Goal: Task Accomplishment & Management: Manage account settings

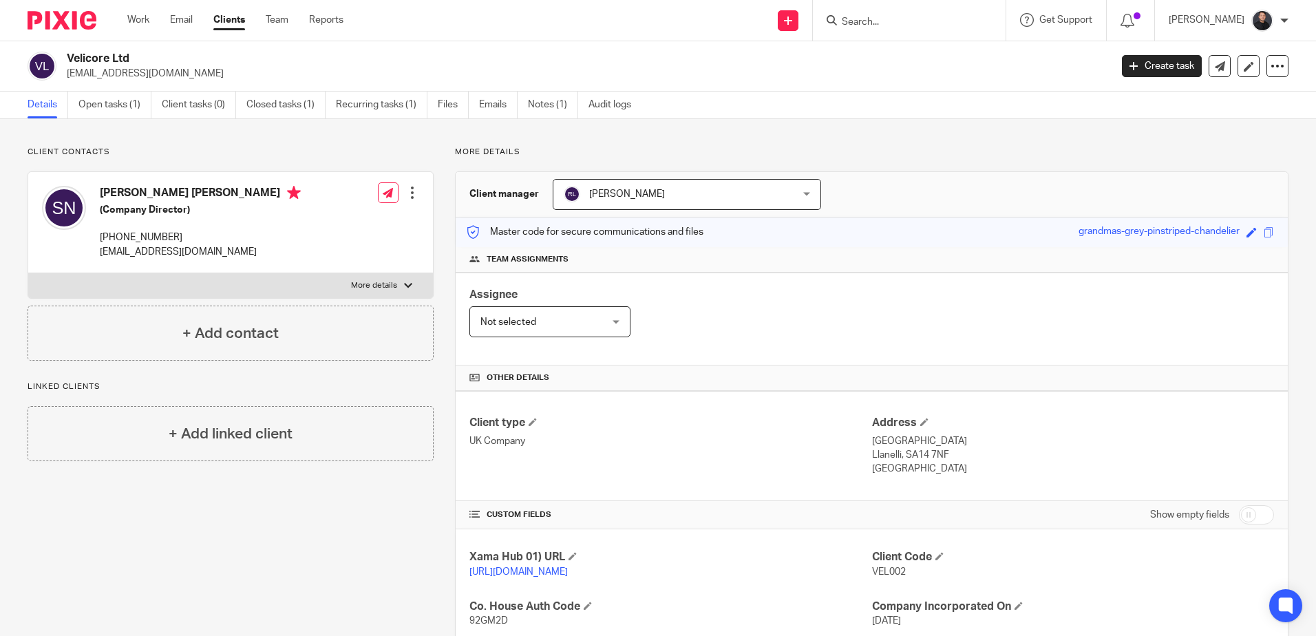
scroll to position [253, 0]
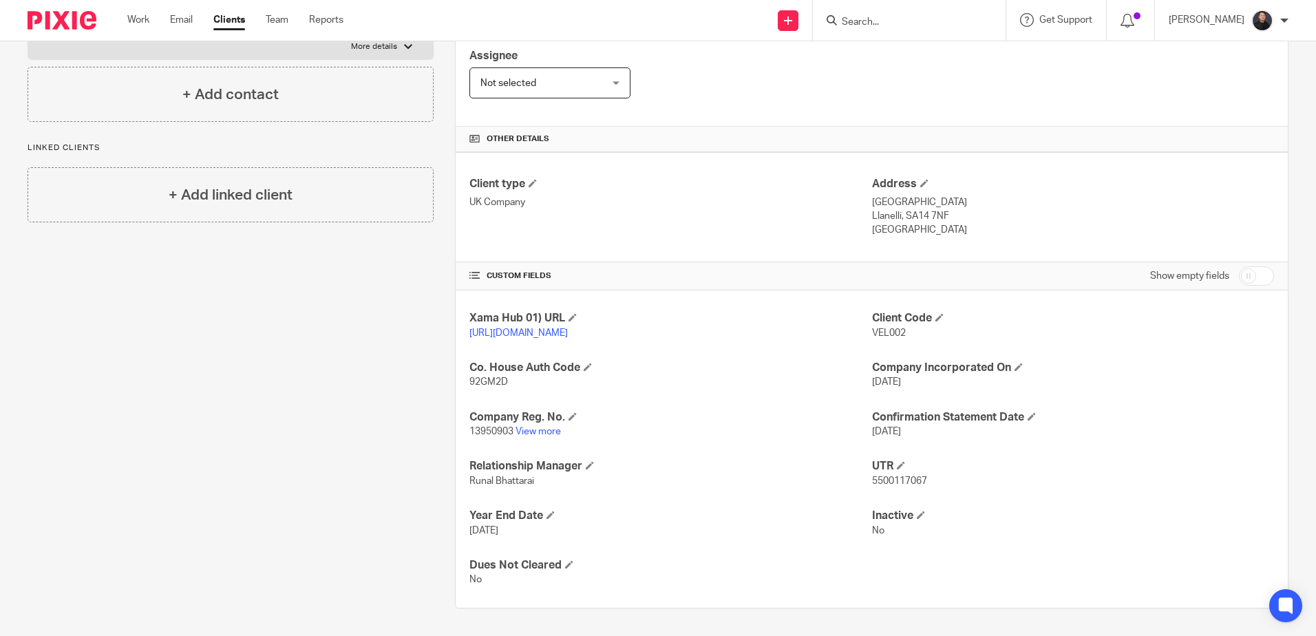
click at [893, 19] on input "Search" at bounding box center [902, 23] width 124 height 12
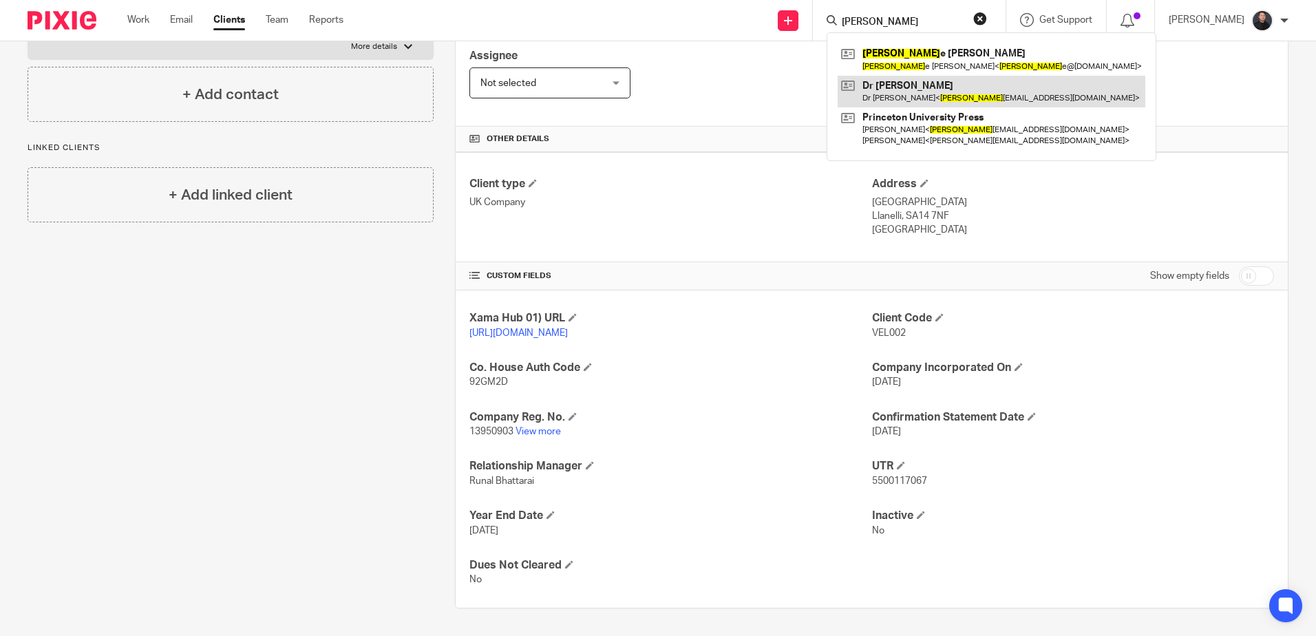
type input "Debbi"
click at [946, 96] on link at bounding box center [991, 92] width 308 height 32
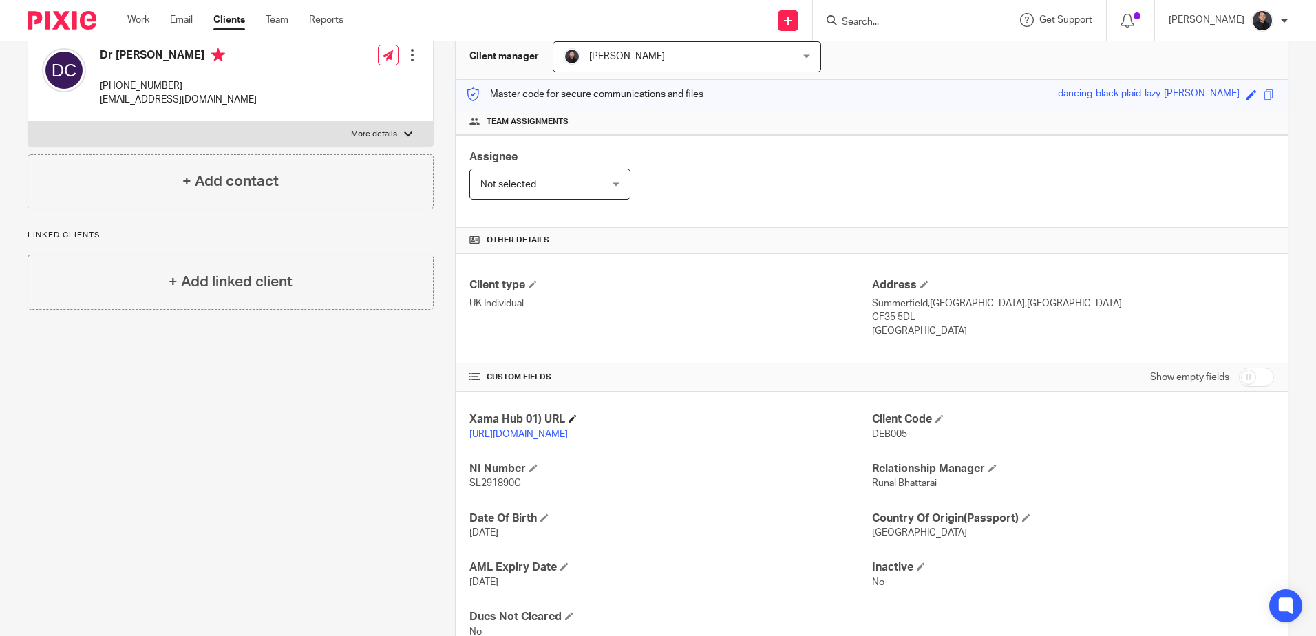
scroll to position [203, 0]
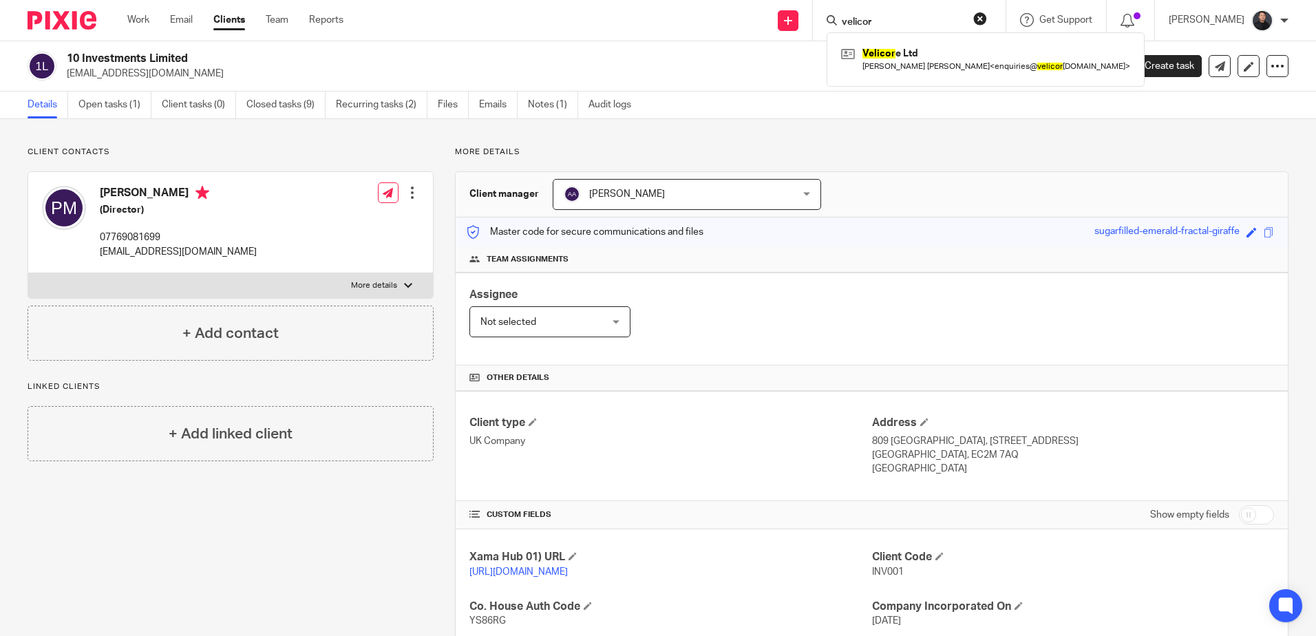
click at [55, 23] on img at bounding box center [62, 20] width 69 height 19
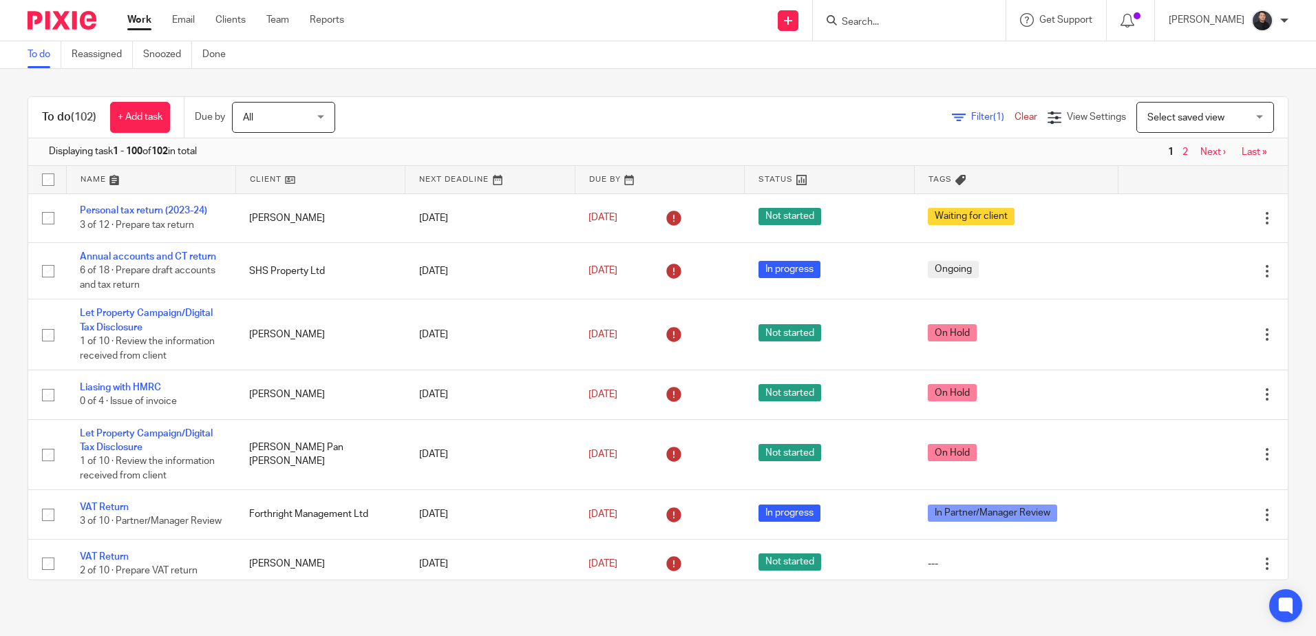
click at [899, 18] on input "Search" at bounding box center [902, 23] width 124 height 12
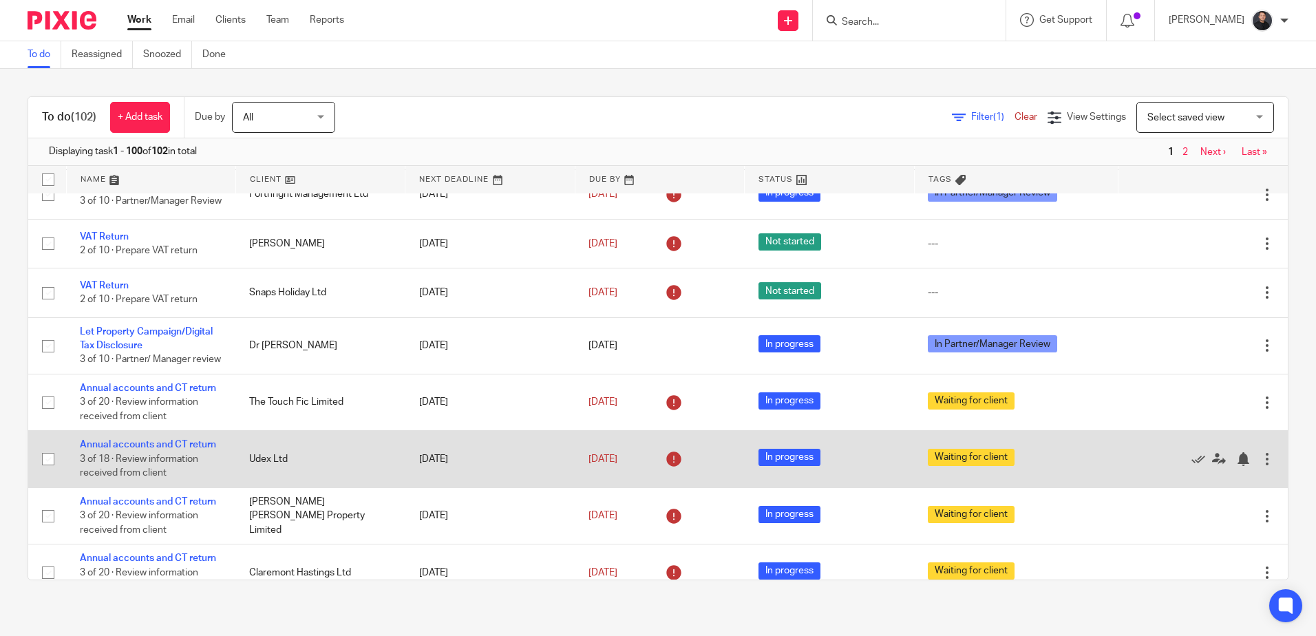
scroll to position [344, 0]
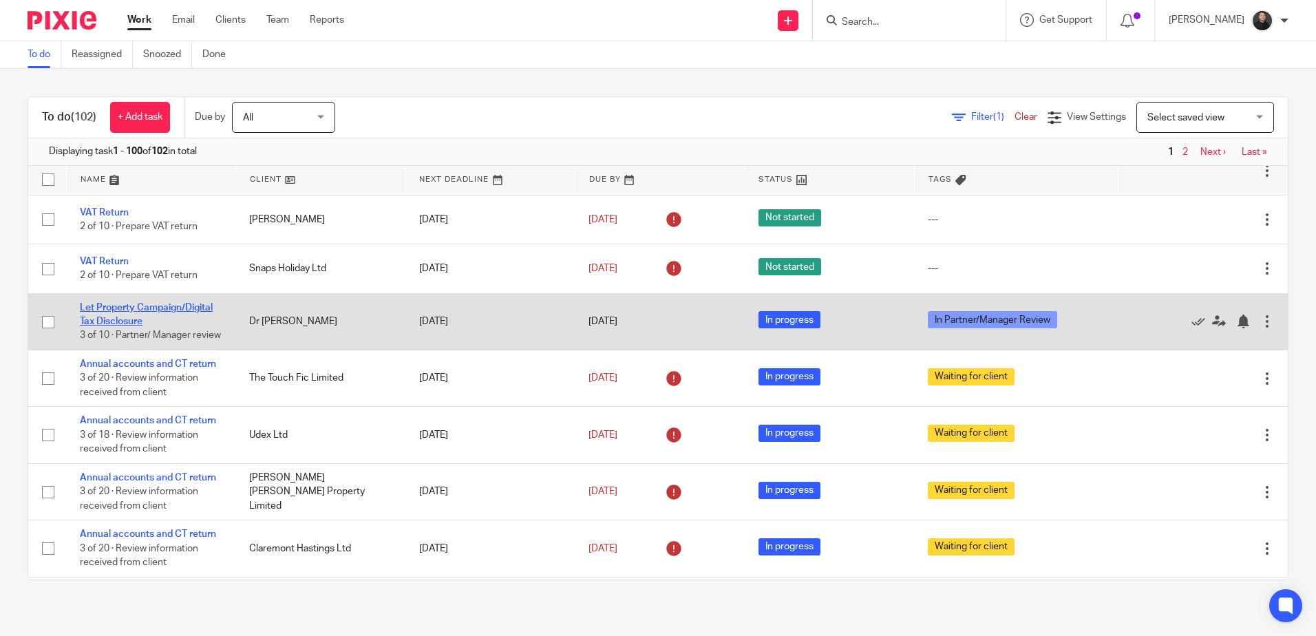
click at [146, 312] on link "Let Property Campaign/Digital Tax Disclosure" at bounding box center [146, 314] width 133 height 23
click at [158, 313] on link "Let Property Campaign/Digital Tax Disclosure" at bounding box center [146, 314] width 133 height 23
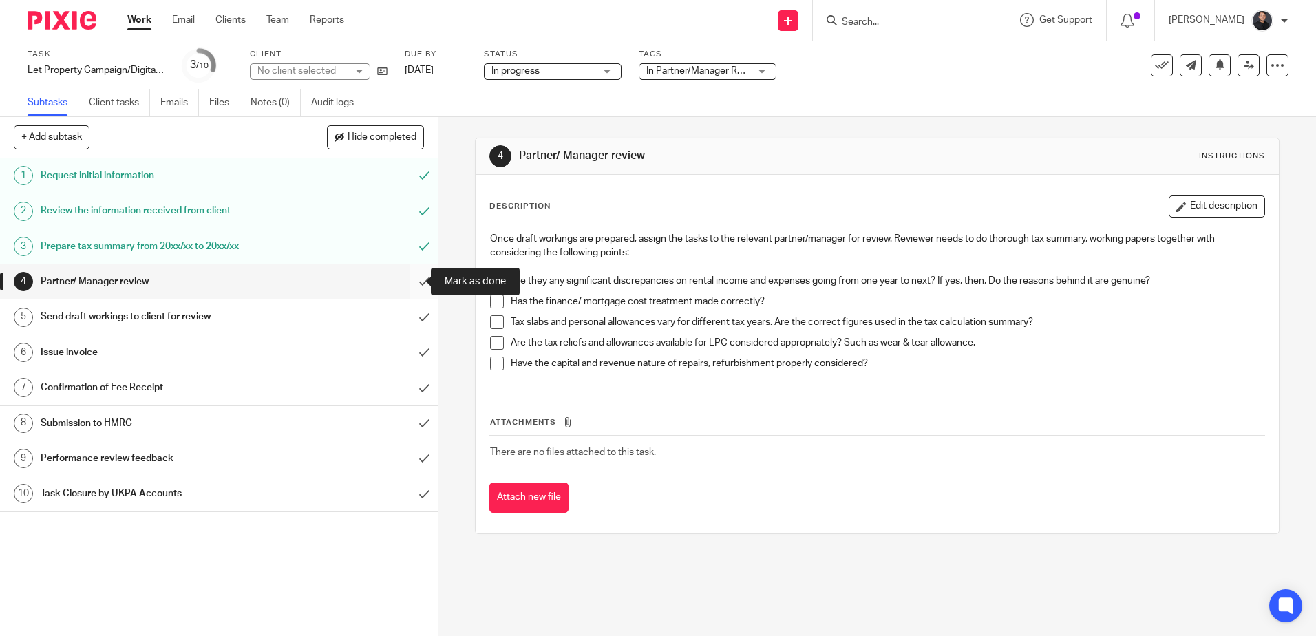
click at [412, 279] on input "submit" at bounding box center [219, 281] width 438 height 34
click at [63, 20] on img at bounding box center [62, 20] width 69 height 19
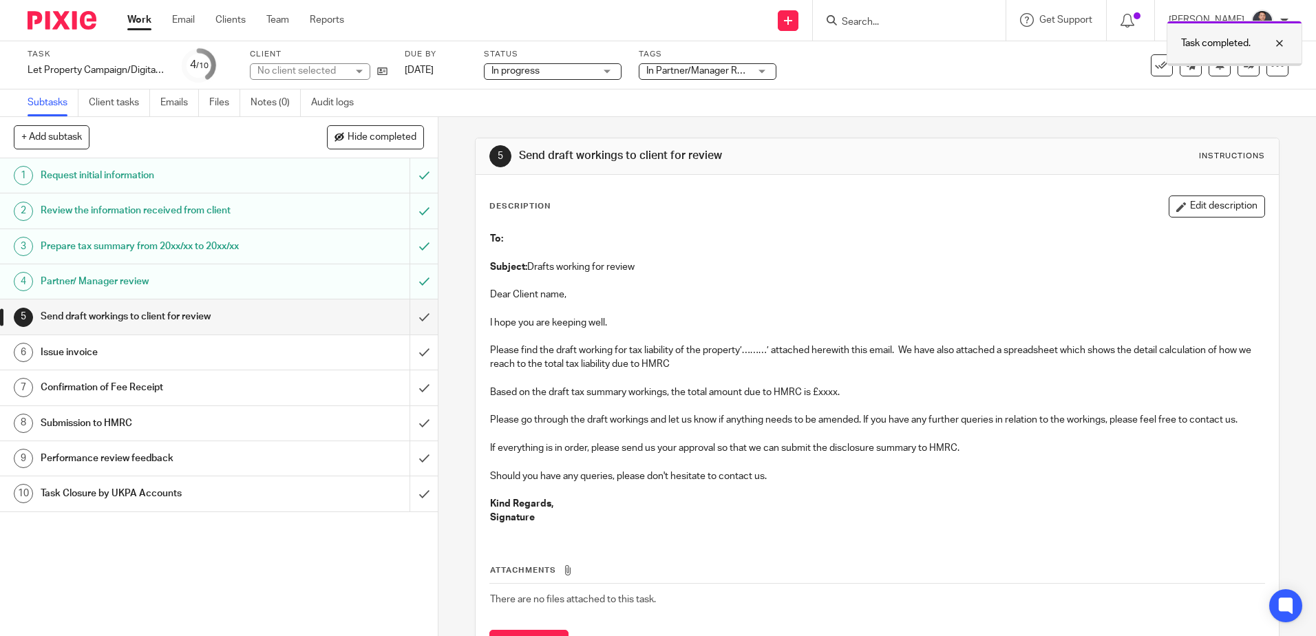
click at [1283, 44] on div at bounding box center [1268, 43] width 37 height 17
click at [1243, 62] on icon at bounding box center [1248, 65] width 10 height 10
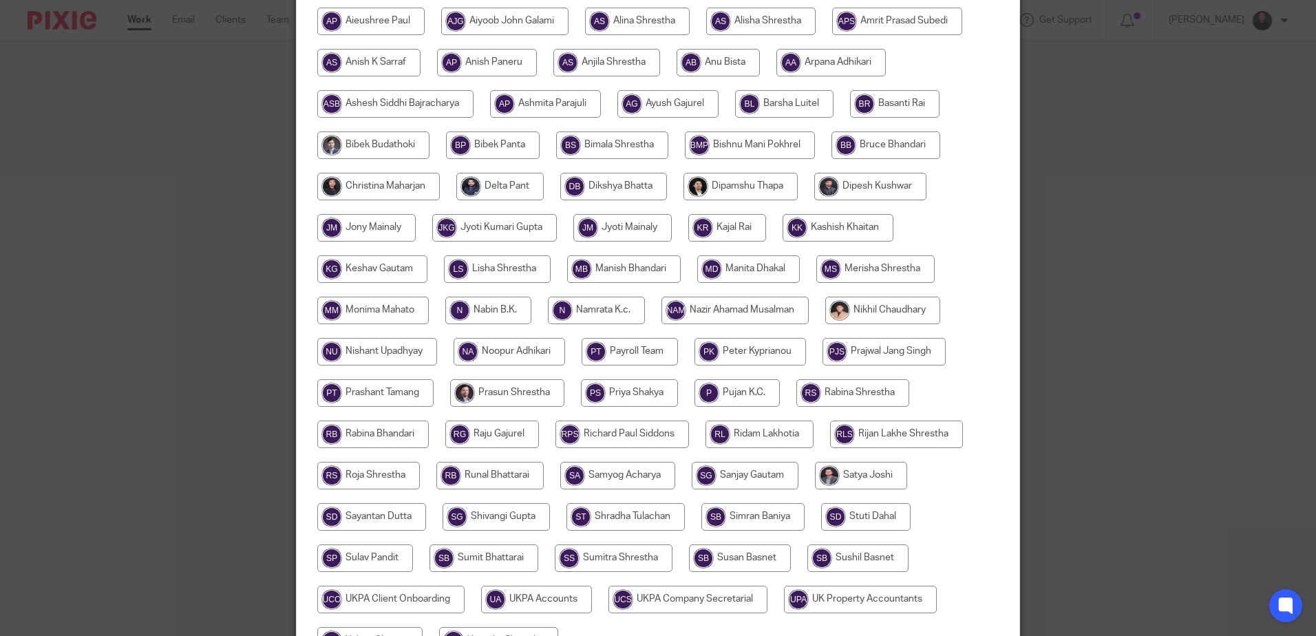
scroll to position [275, 0]
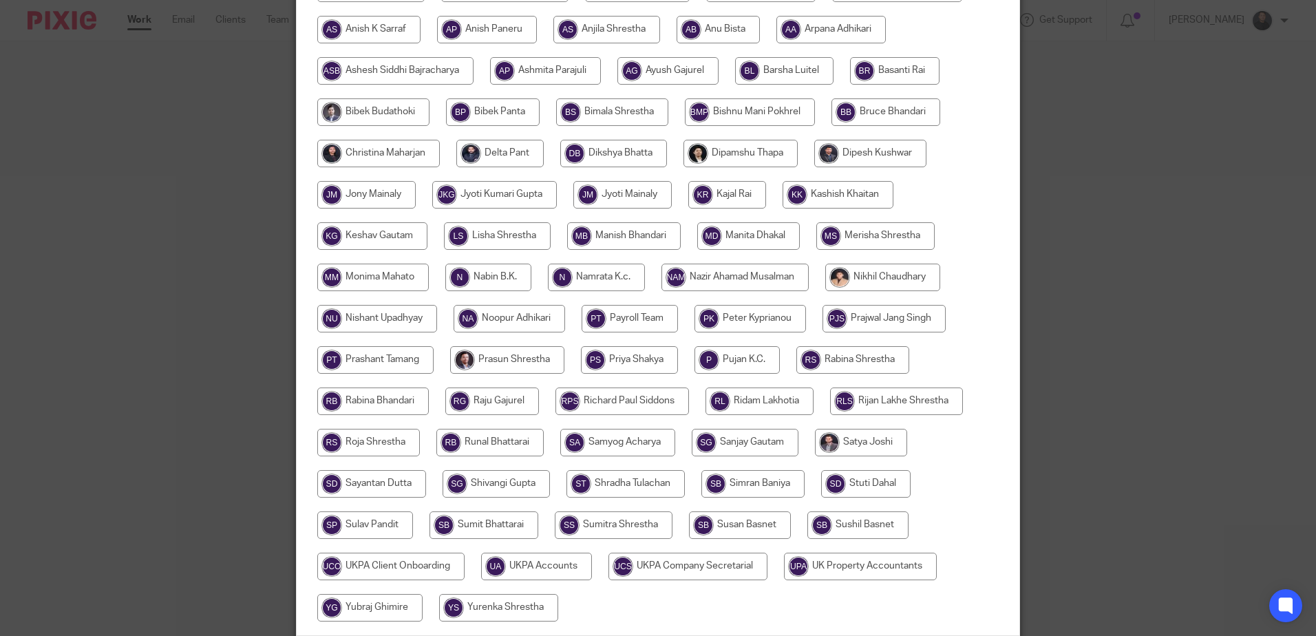
click at [378, 402] on input "radio" at bounding box center [372, 401] width 111 height 28
radio input "true"
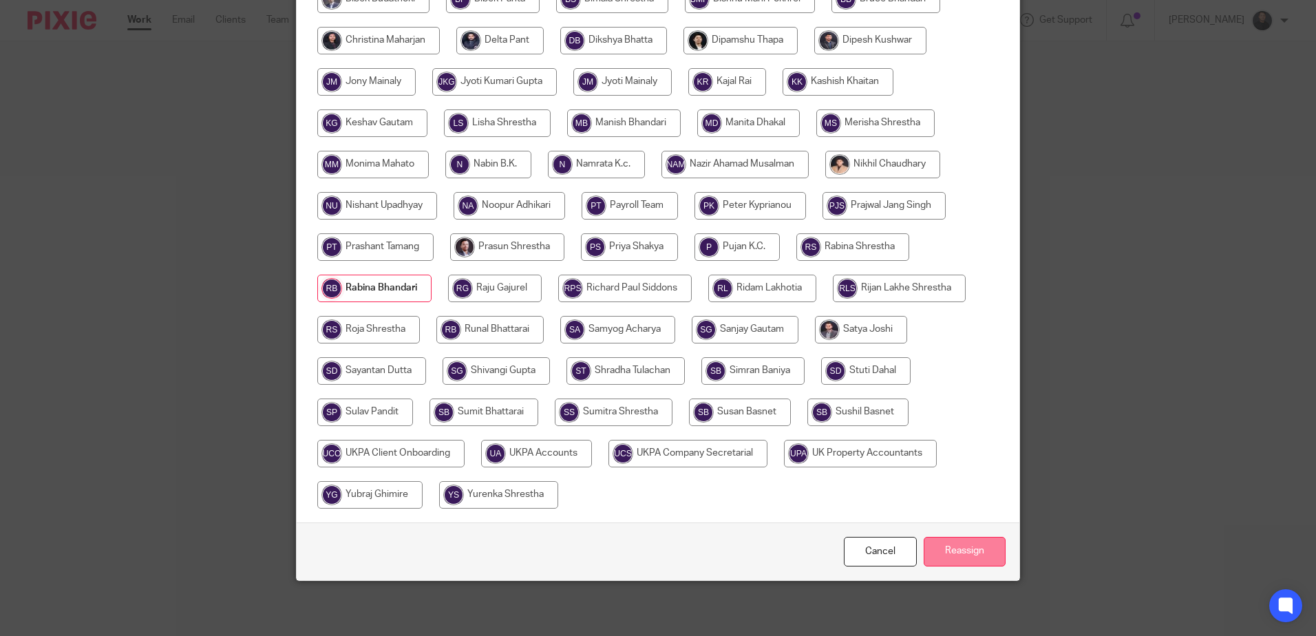
click at [961, 557] on input "Reassign" at bounding box center [964, 552] width 82 height 30
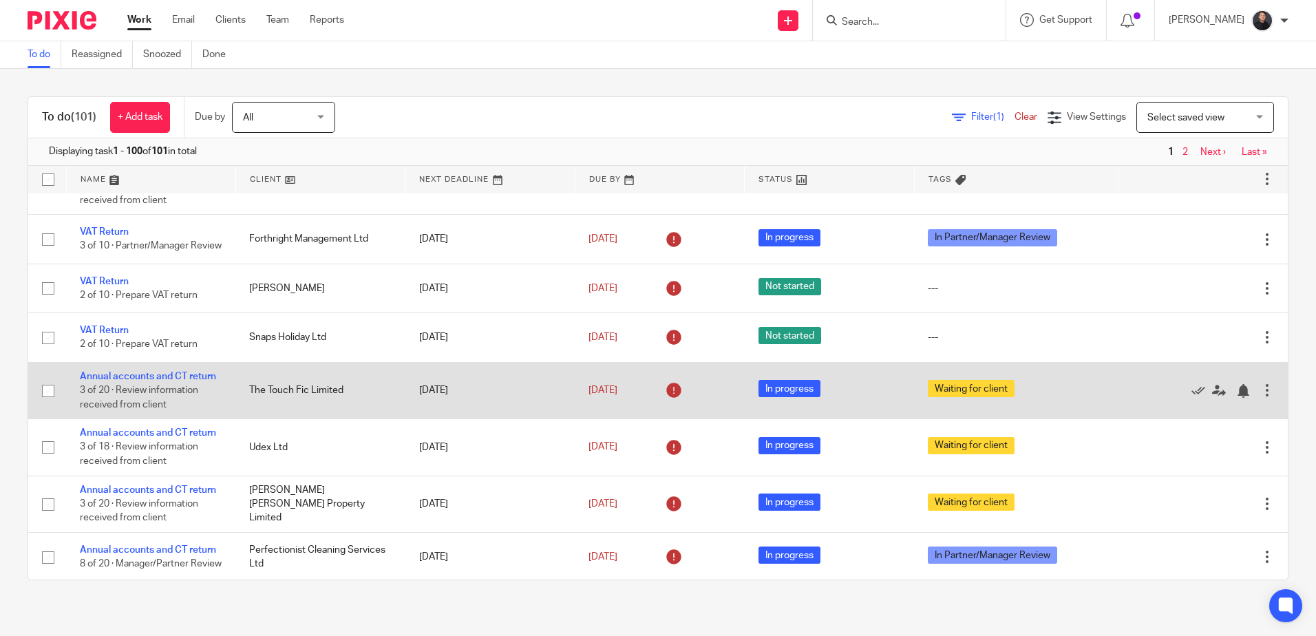
scroll to position [69, 0]
